Goal: Communication & Community: Answer question/provide support

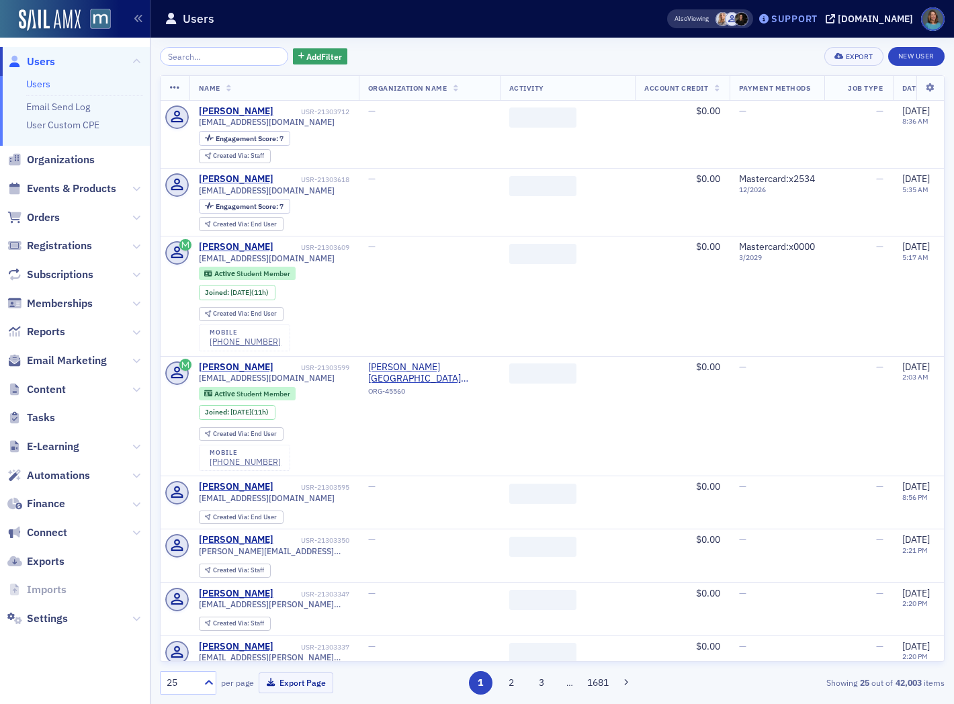
click at [810, 17] on div "Support" at bounding box center [794, 19] width 46 height 12
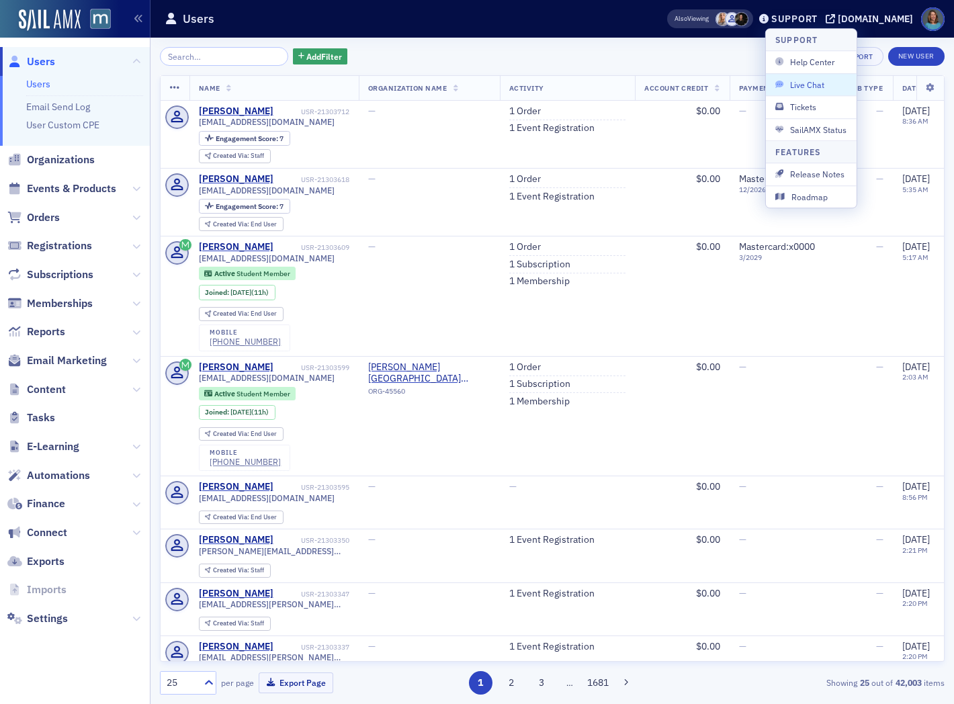
click at [804, 82] on span "Live Chat" at bounding box center [811, 85] width 72 height 12
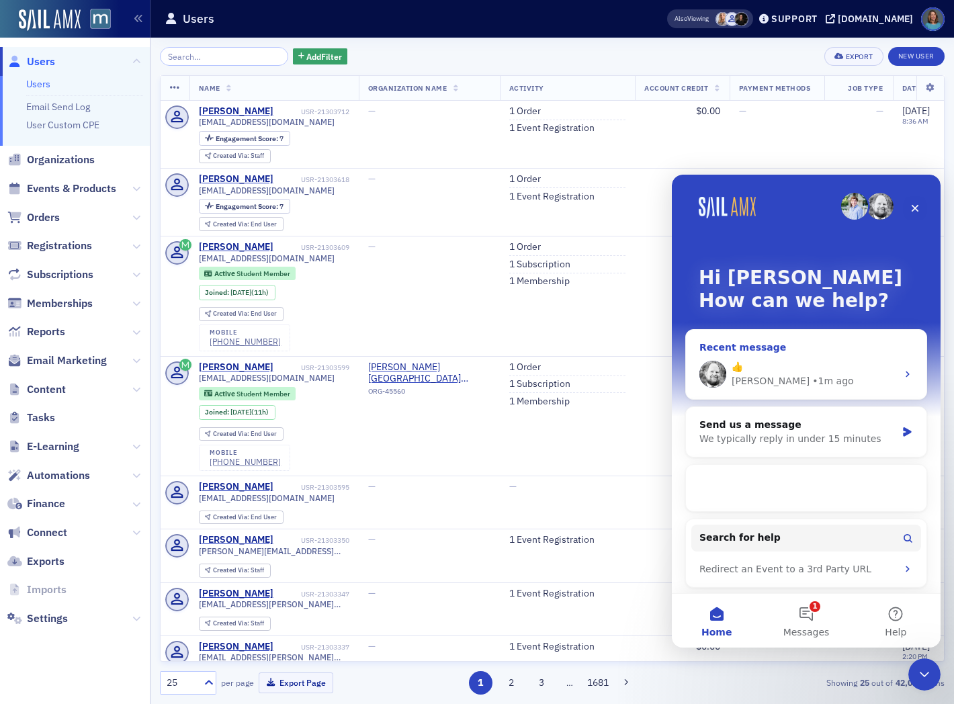
scroll to position [4, 0]
click at [893, 372] on div "👍 Aidan • 1m ago" at bounding box center [806, 374] width 240 height 50
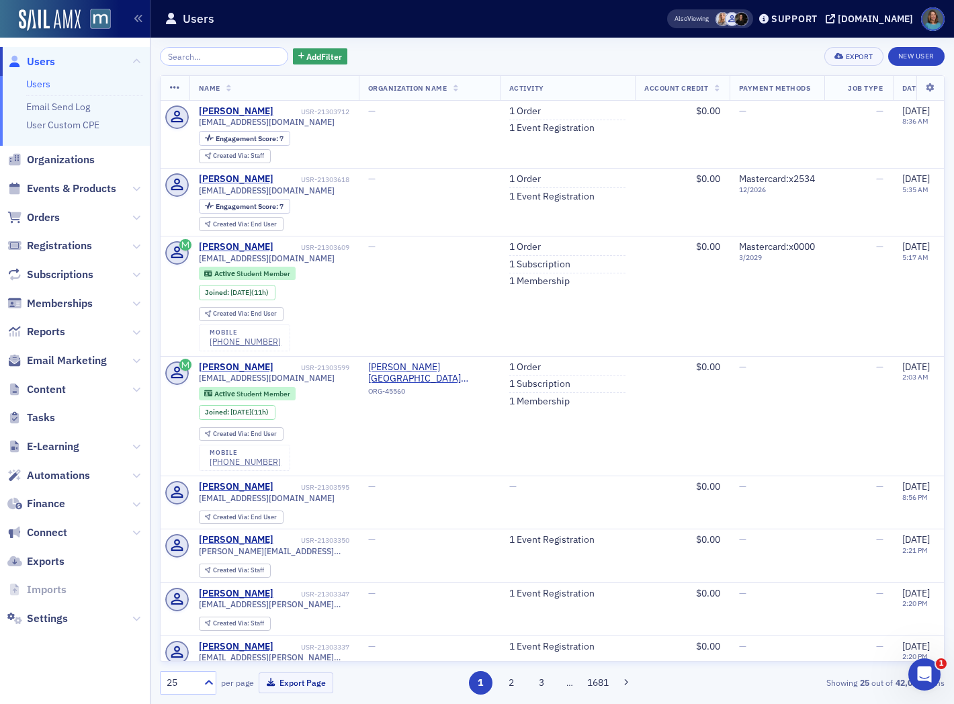
scroll to position [1696, 0]
click at [815, 21] on div "Support" at bounding box center [794, 19] width 46 height 12
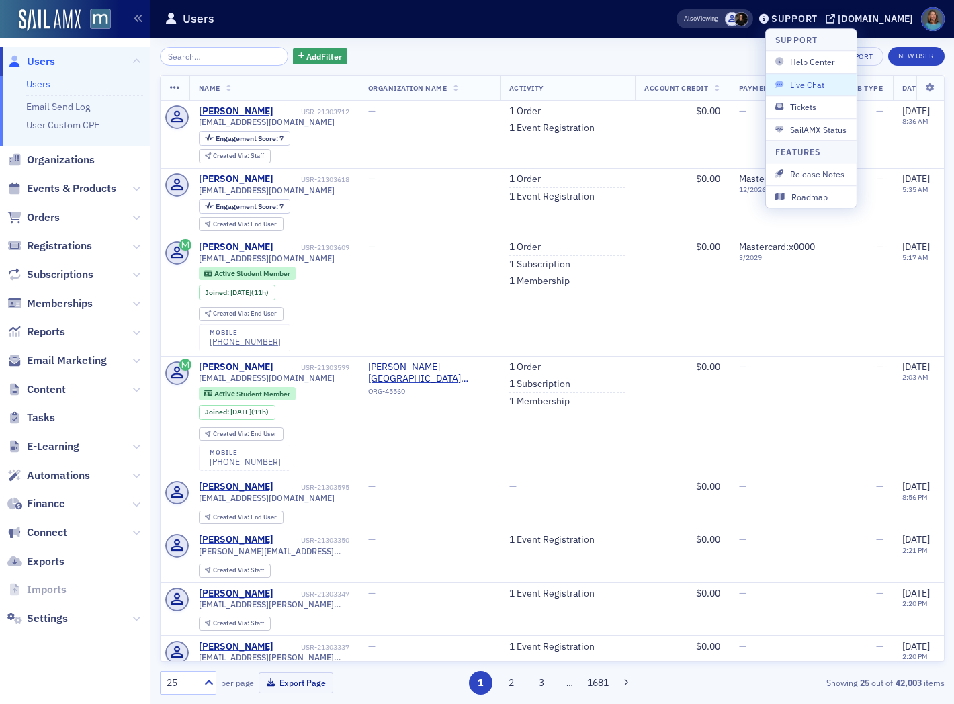
click at [808, 83] on span "Live Chat" at bounding box center [811, 85] width 72 height 12
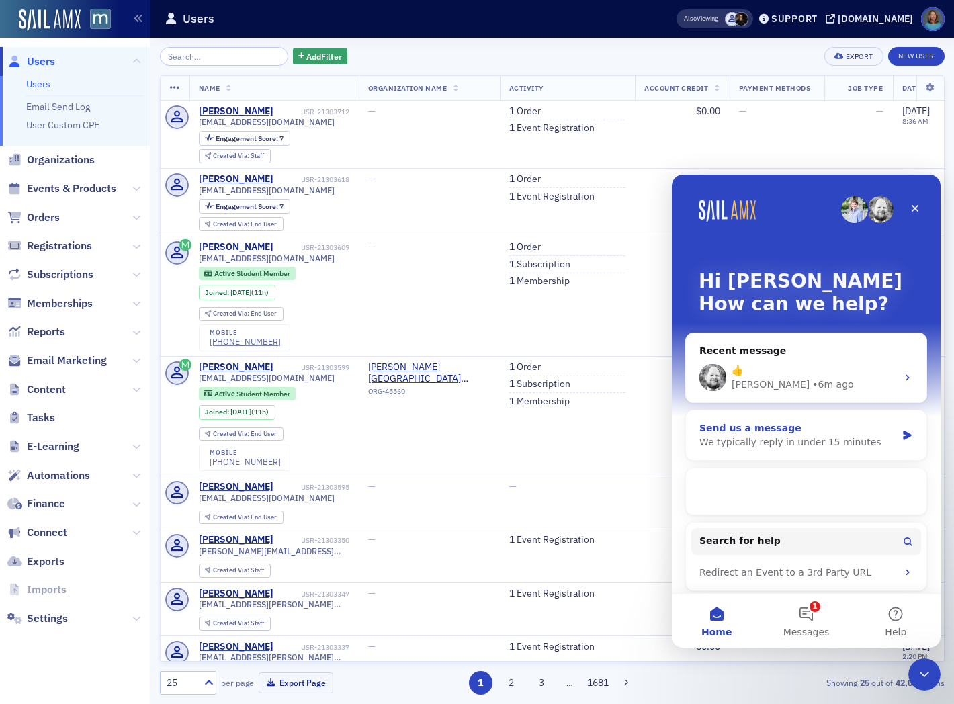
scroll to position [4, 0]
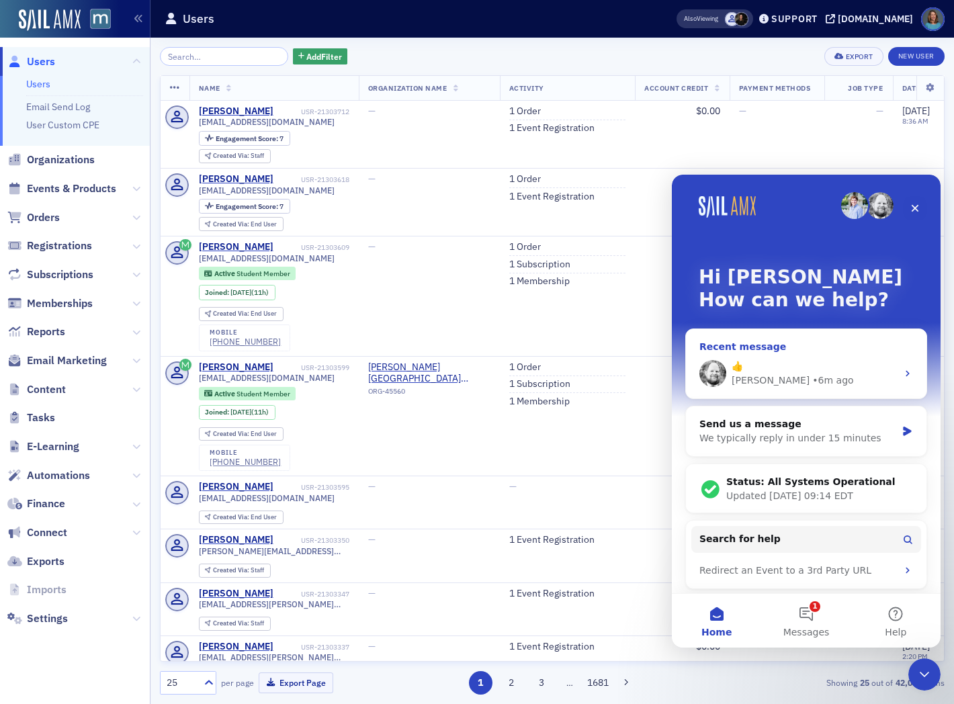
click at [896, 365] on div "👍 [PERSON_NAME] • 6m ago" at bounding box center [806, 374] width 240 height 50
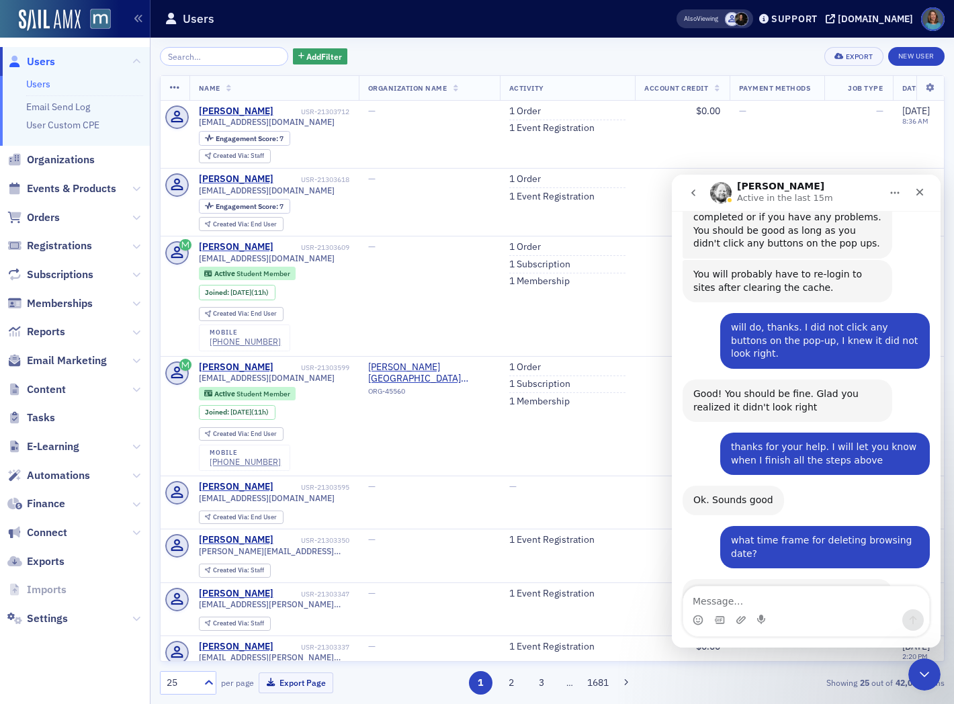
scroll to position [1696, 0]
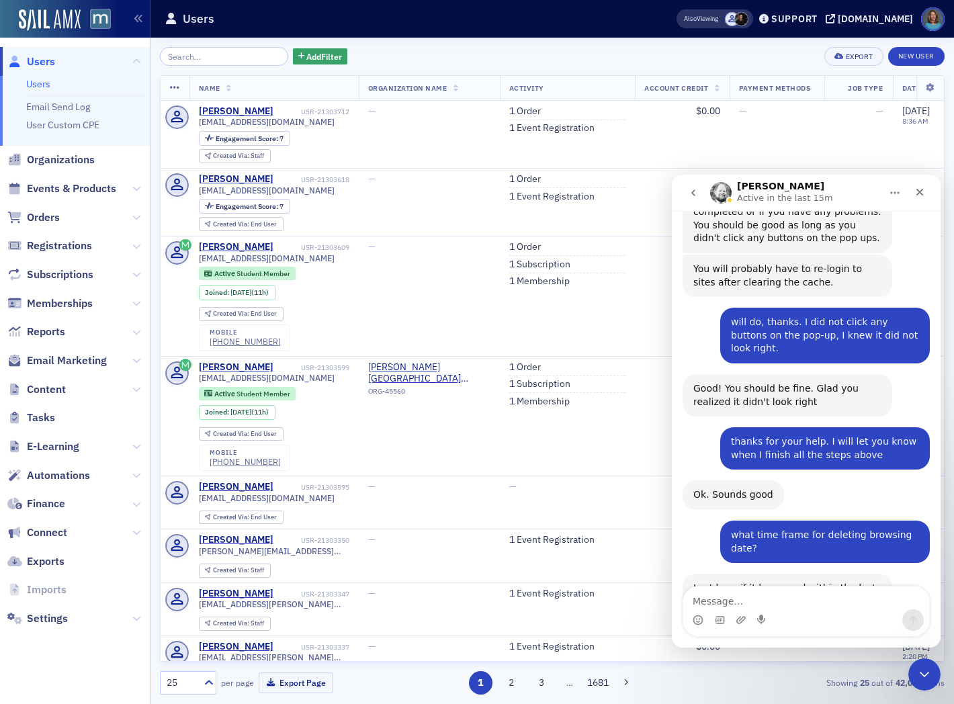
click at [759, 601] on textarea "Message…" at bounding box center [806, 597] width 246 height 23
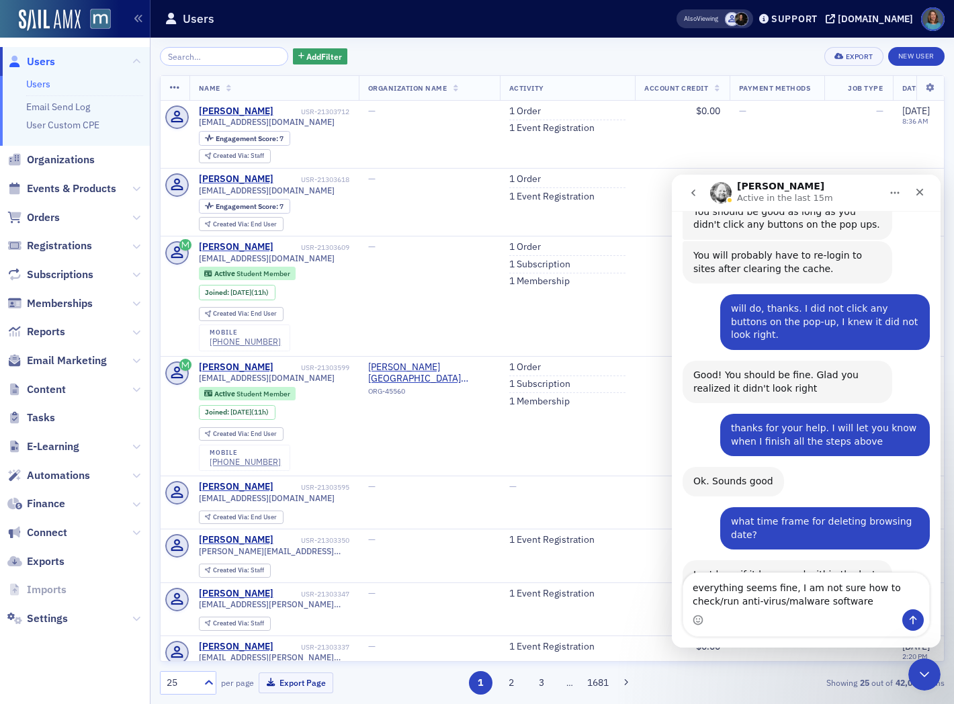
type textarea "everything seems fine, I am not sure how to check/run anti-virus/malware softwa…"
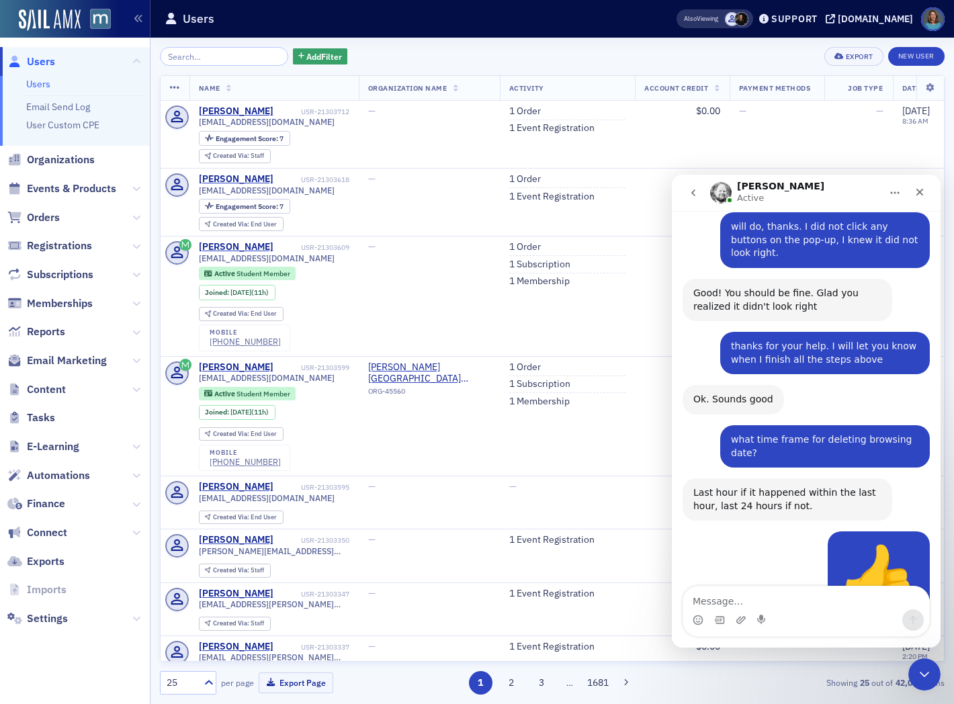
scroll to position [1851, 0]
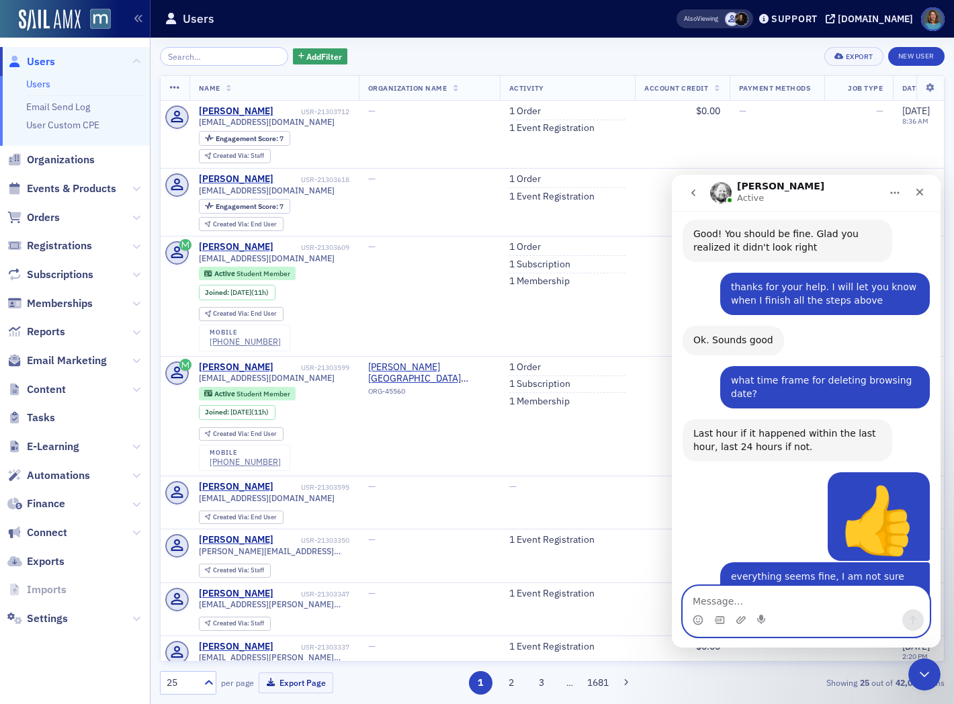
click at [722, 601] on textarea "Message…" at bounding box center [806, 597] width 246 height 23
click at [739, 600] on textarea "Message…" at bounding box center [806, 597] width 246 height 23
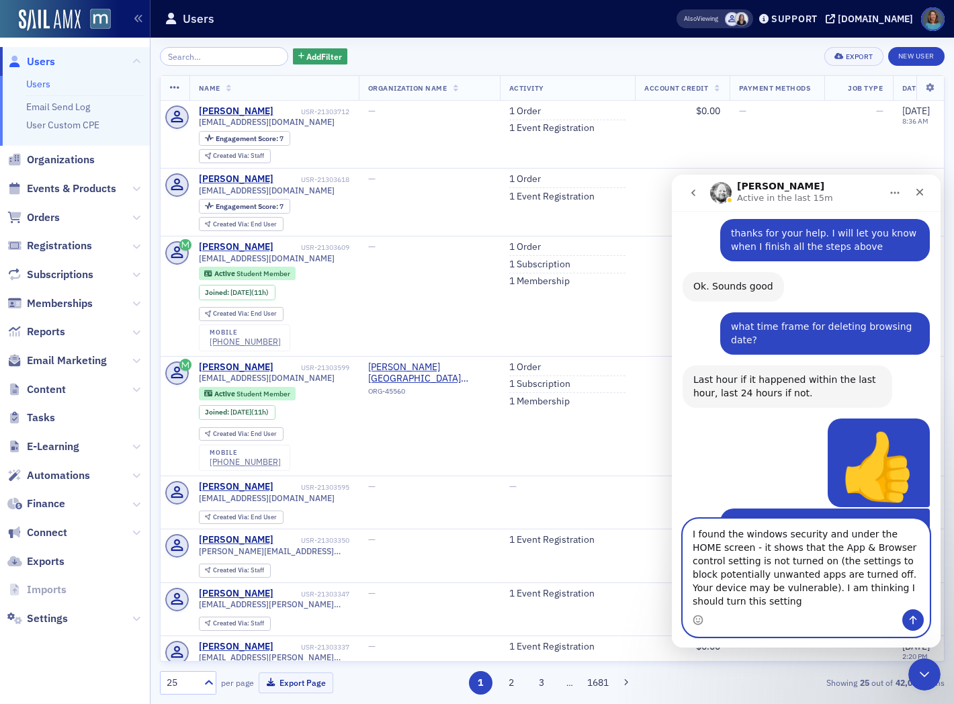
scroll to position [1918, 0]
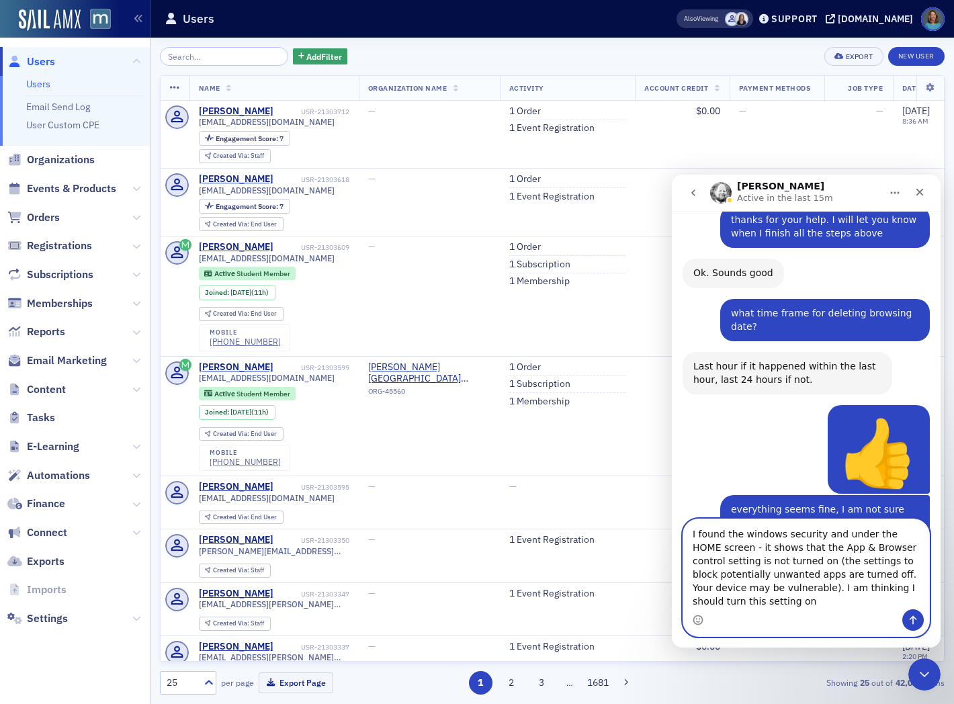
type textarea "I found the windows security and under the HOME screen - it shows that the App …"
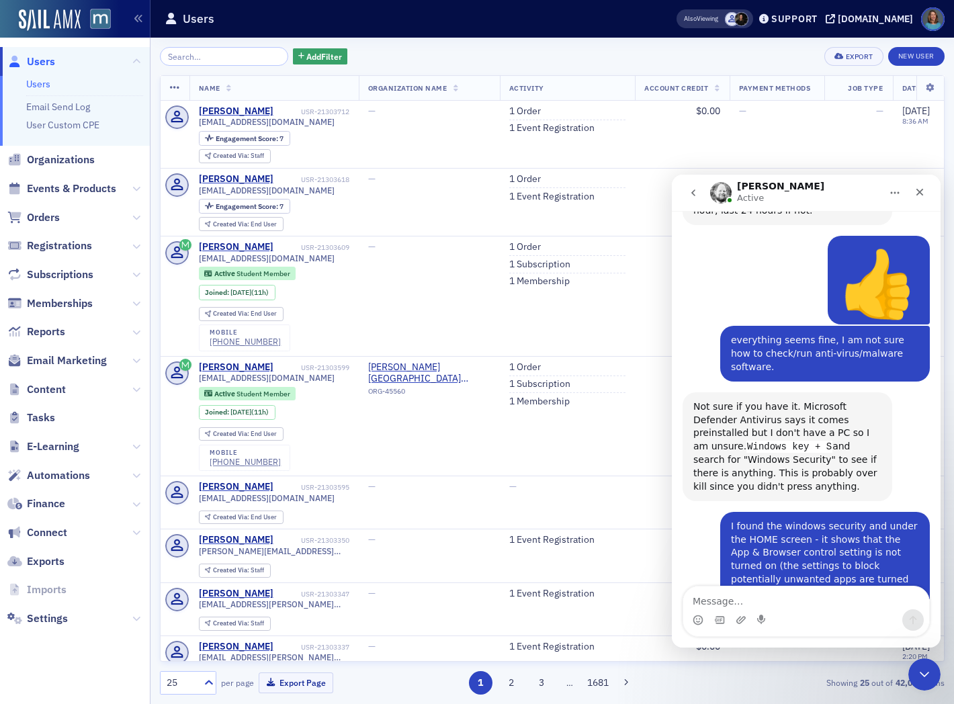
scroll to position [2036, 0]
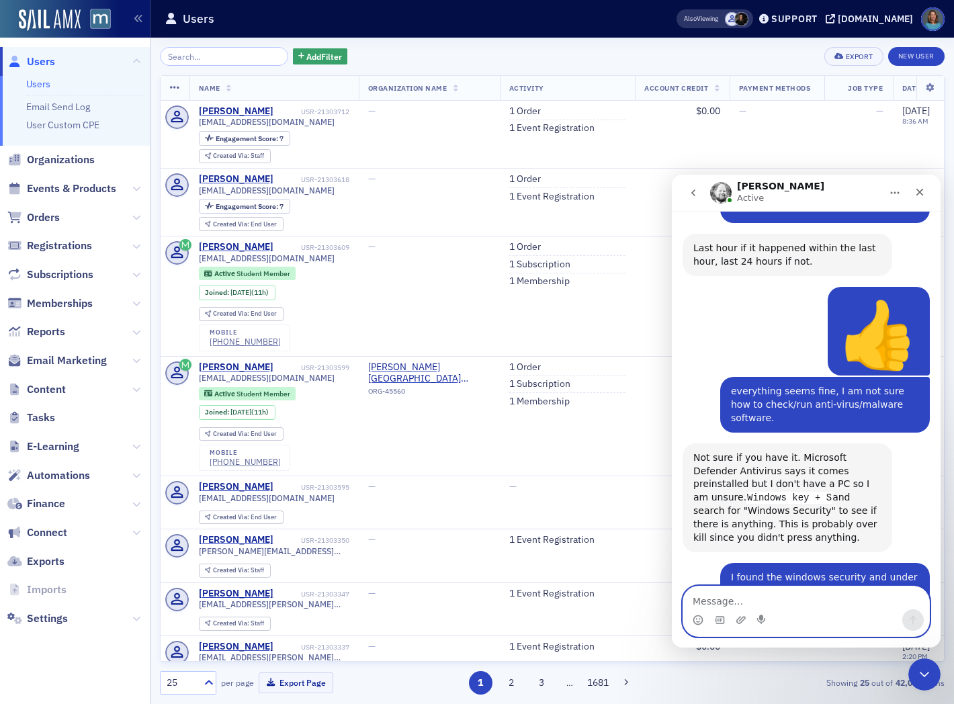
click at [804, 602] on textarea "Message…" at bounding box center [806, 597] width 246 height 23
type textarea "thanks."
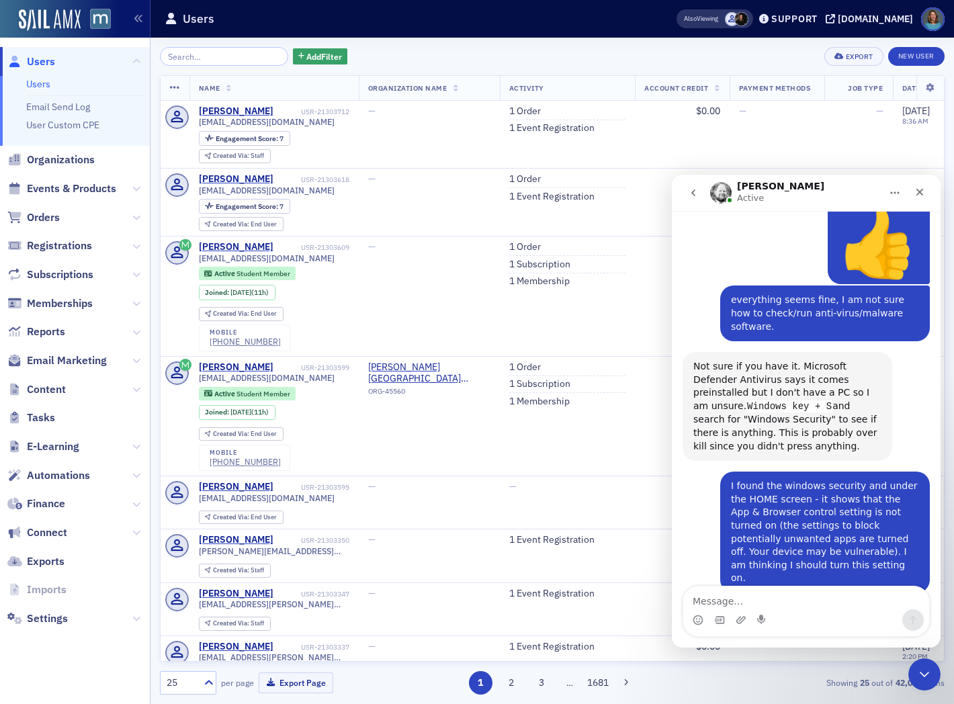
scroll to position [2116, 0]
